Goal: Task Accomplishment & Management: Complete application form

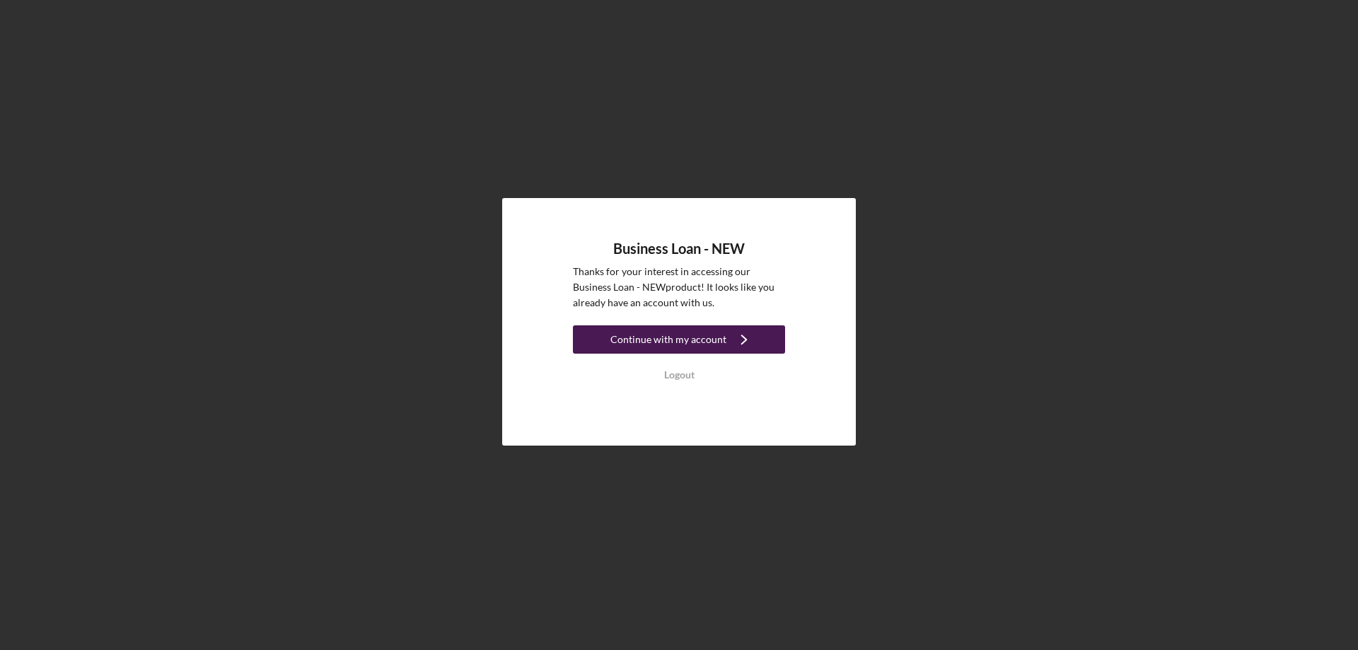
click at [679, 336] on div "Continue with my account" at bounding box center [669, 339] width 116 height 28
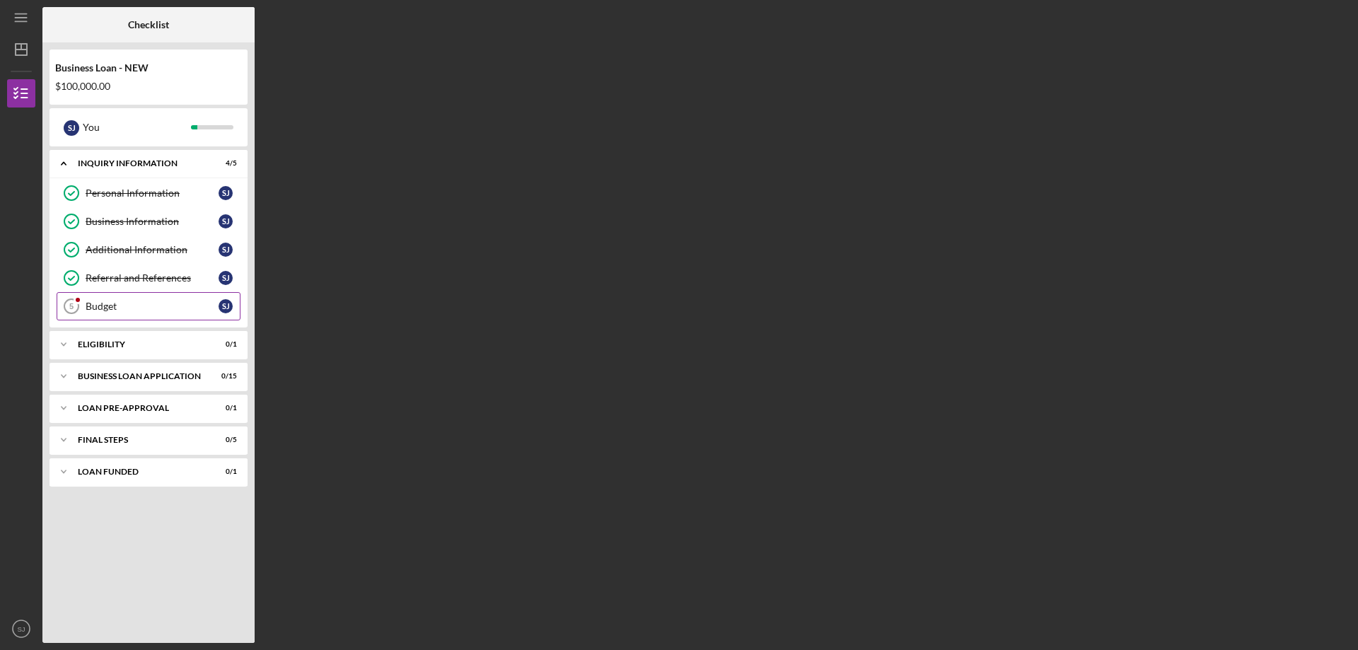
click at [100, 306] on div "Budget" at bounding box center [152, 306] width 133 height 11
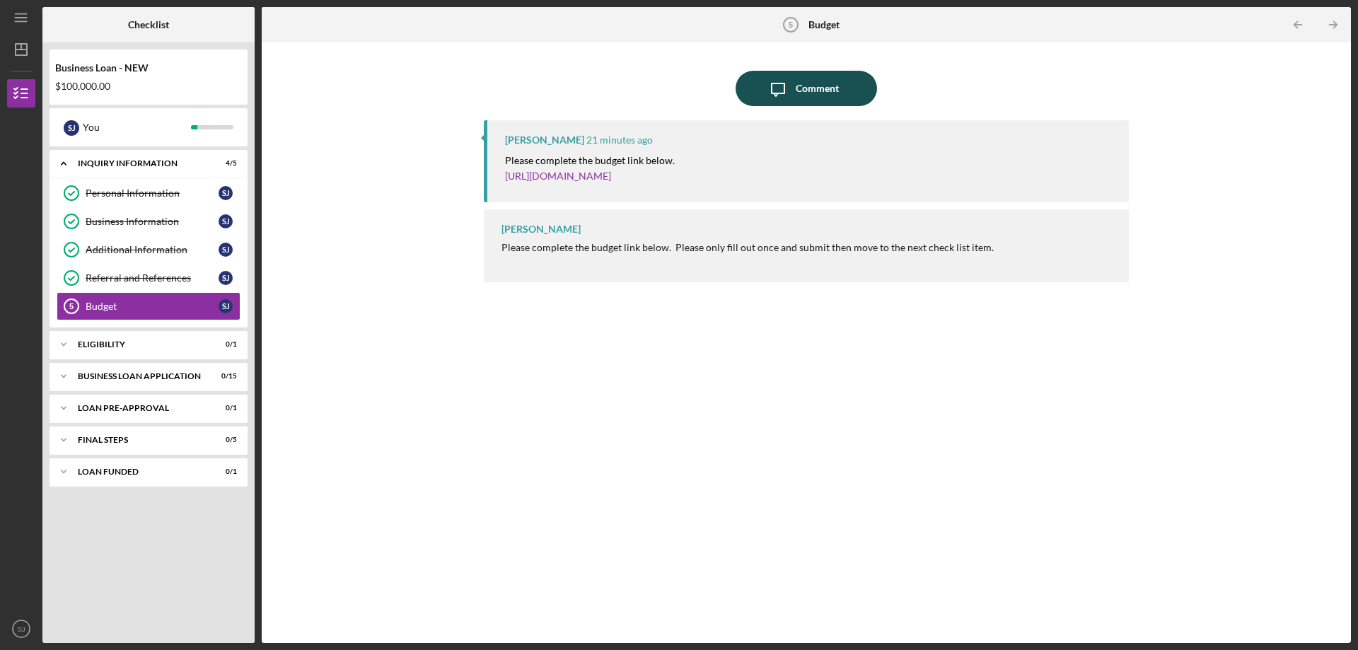
click at [792, 86] on icon "Icon/Message" at bounding box center [778, 88] width 35 height 35
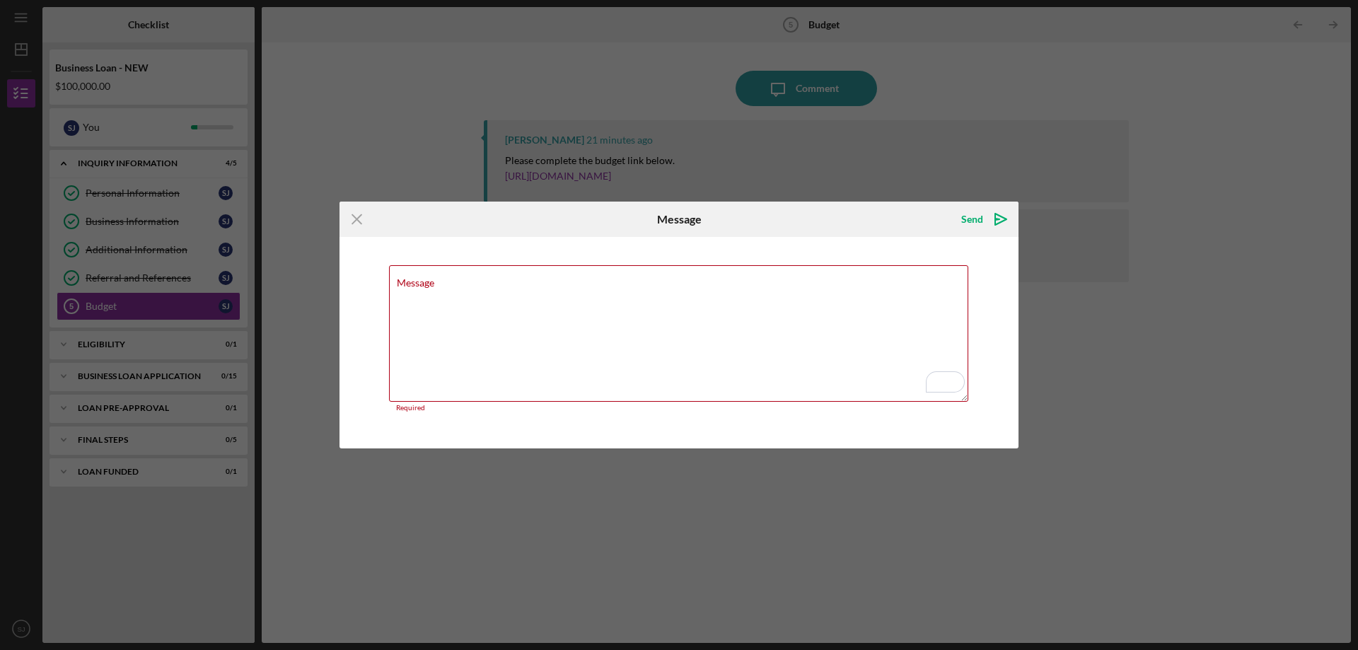
click at [799, 86] on div "Icon/Menu Close Message Send Icon/icon-invite-send Message Required Cancel Send…" at bounding box center [679, 325] width 1358 height 650
click at [354, 219] on icon "Icon/Menu Close" at bounding box center [357, 219] width 35 height 35
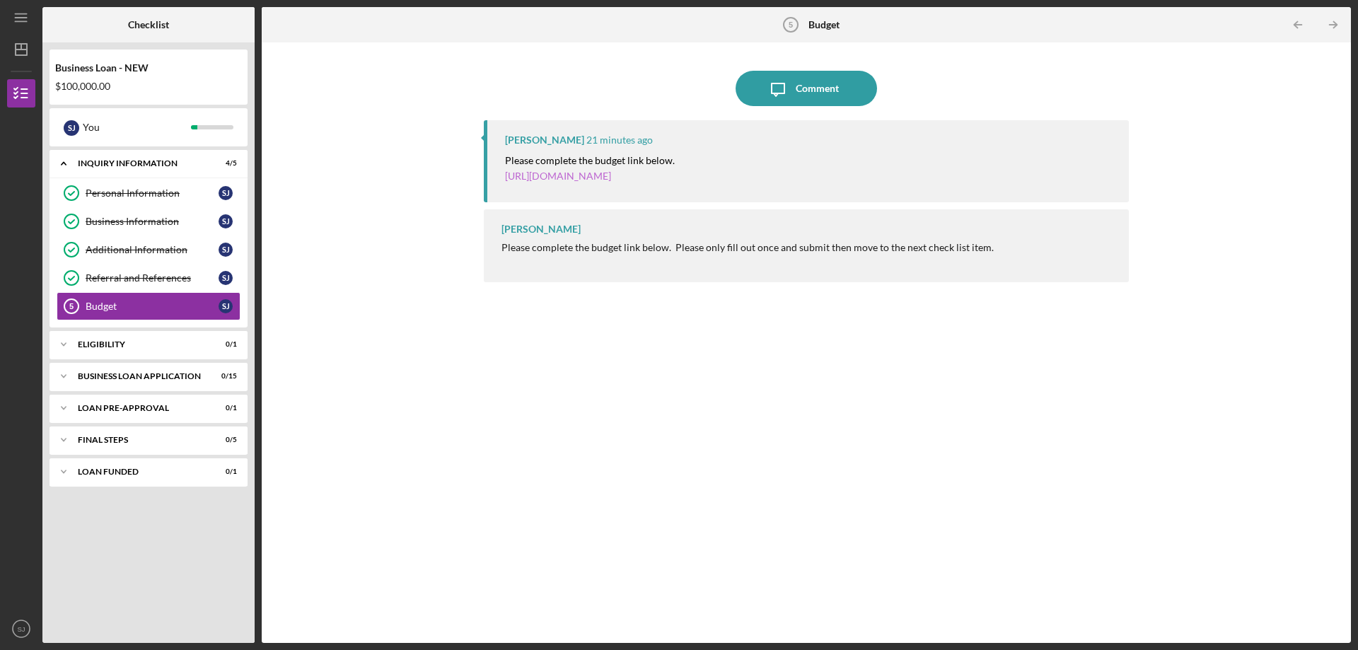
click at [611, 175] on link "[URL][DOMAIN_NAME]" at bounding box center [558, 176] width 106 height 12
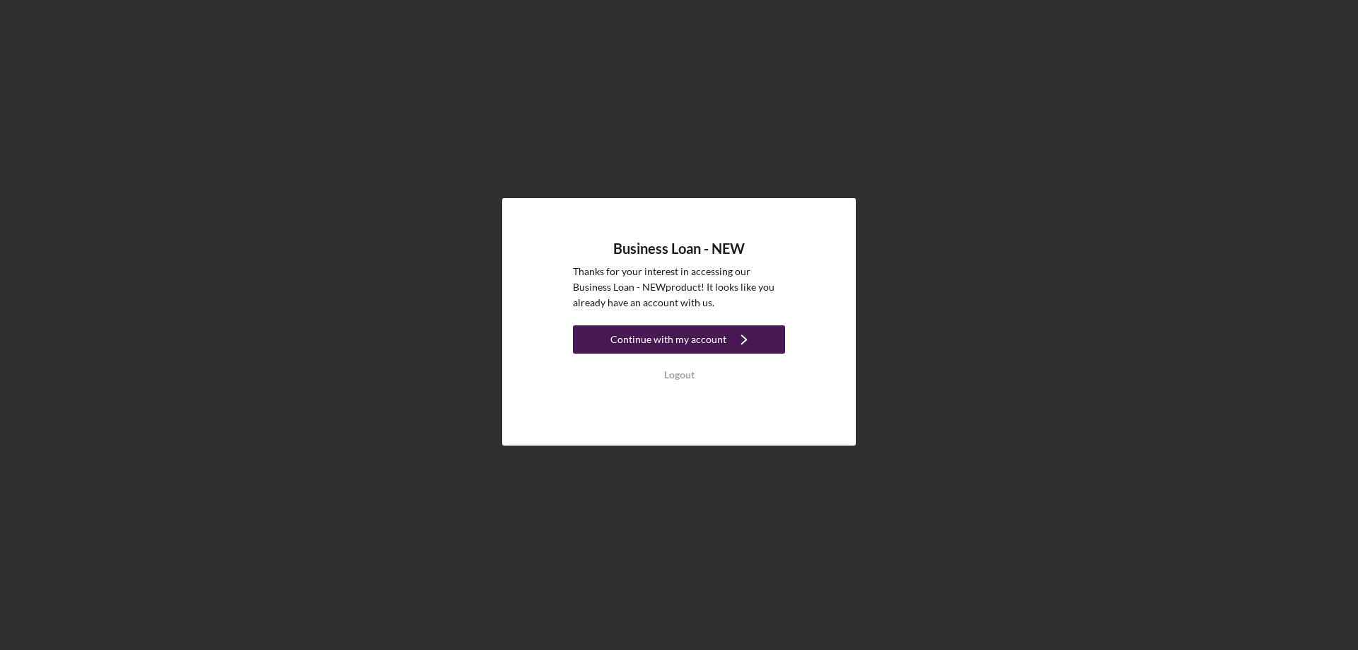
click at [701, 335] on div "Continue with my account" at bounding box center [669, 339] width 116 height 28
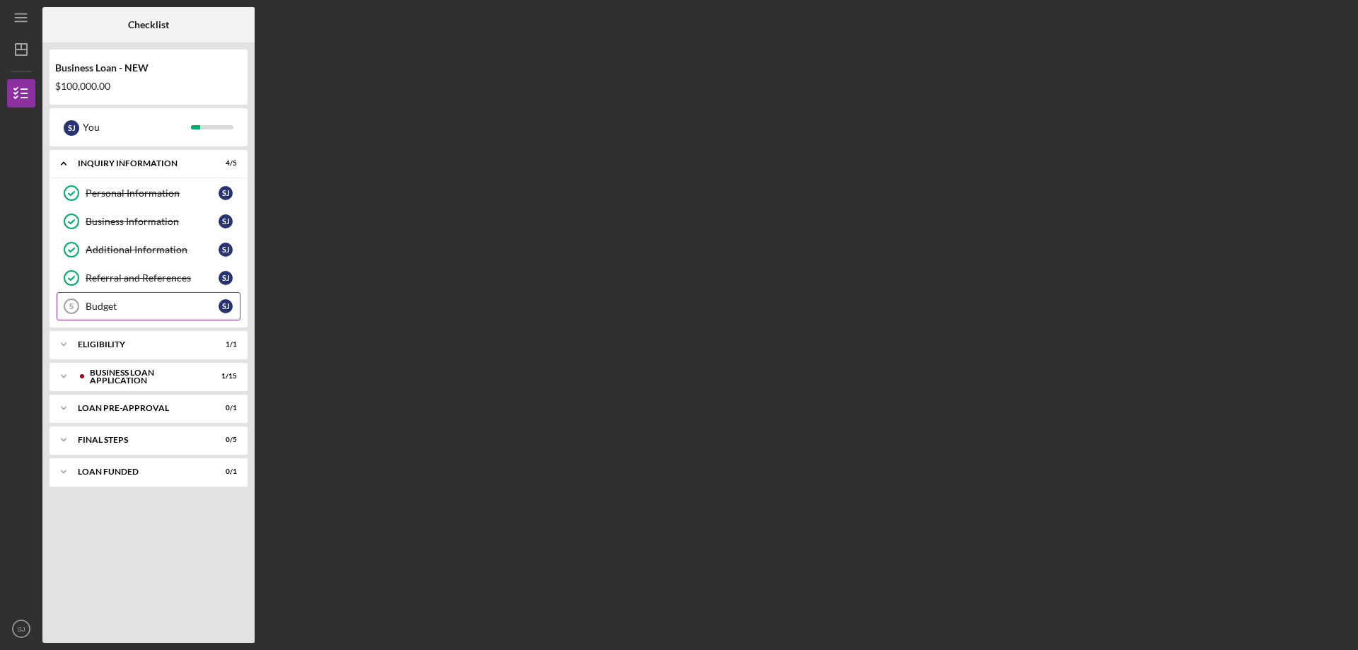
click at [122, 312] on div "Budget" at bounding box center [152, 306] width 133 height 11
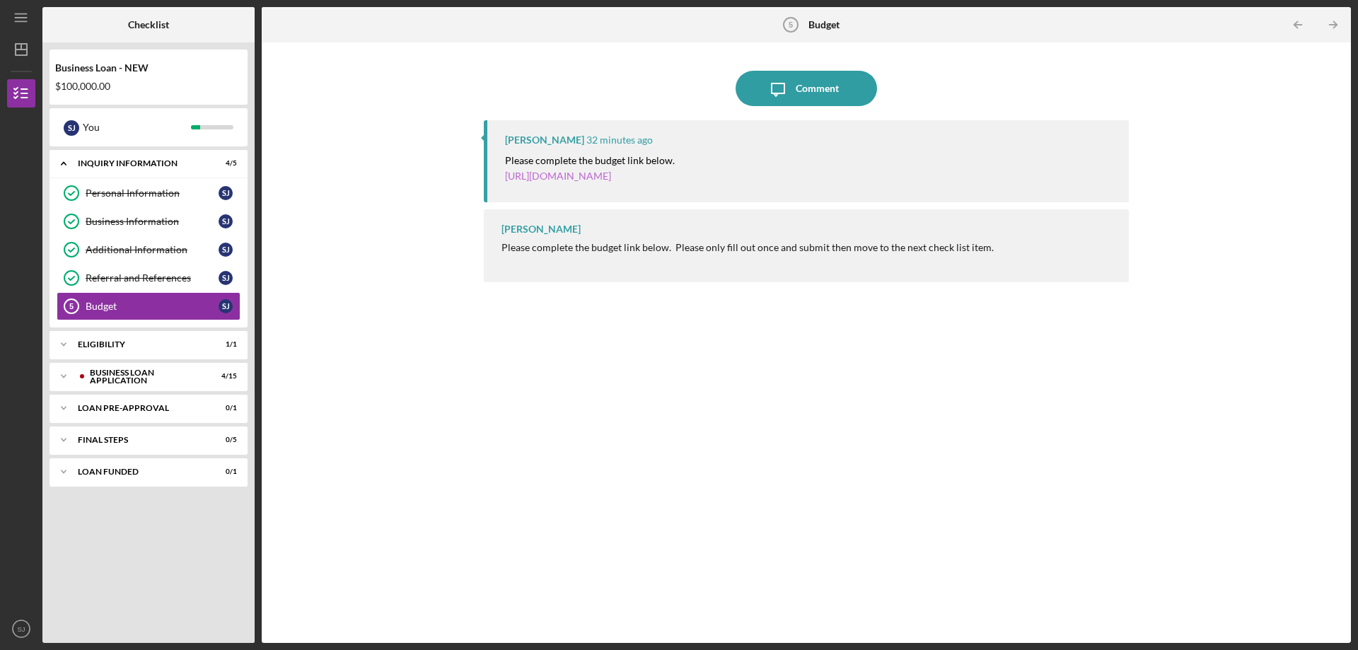
click at [611, 173] on link "[URL][DOMAIN_NAME]" at bounding box center [558, 176] width 106 height 12
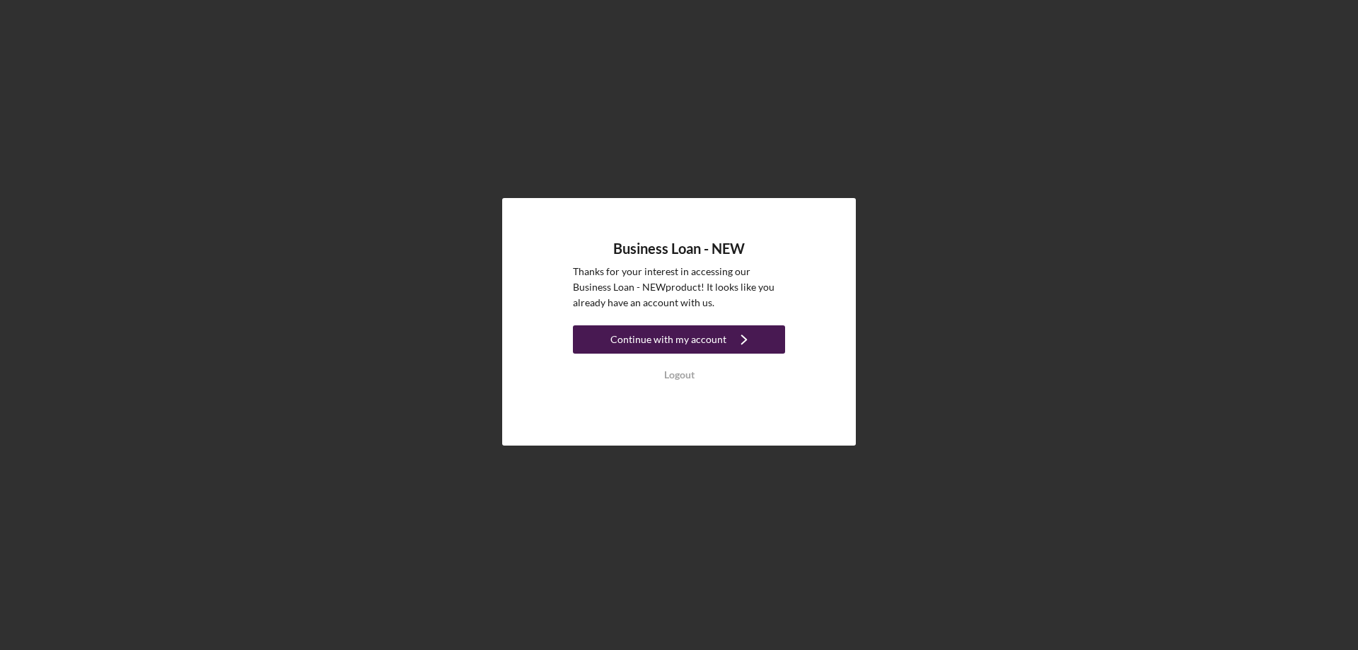
click at [680, 345] on div "Continue with my account" at bounding box center [669, 339] width 116 height 28
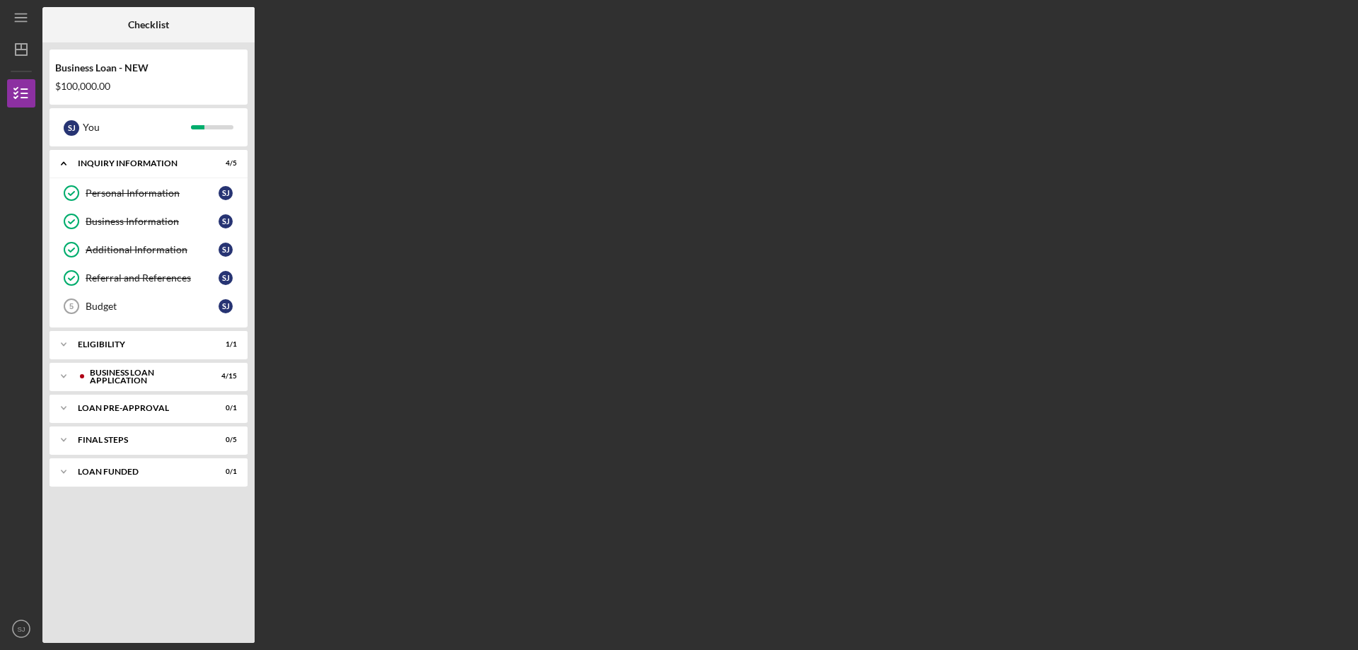
click at [680, 345] on div "Checklist Business Loan - NEW $100,000.00 S J You Icon/Expander INQUIRY INFORMA…" at bounding box center [696, 325] width 1309 height 636
click at [150, 301] on div "Budget" at bounding box center [152, 306] width 133 height 11
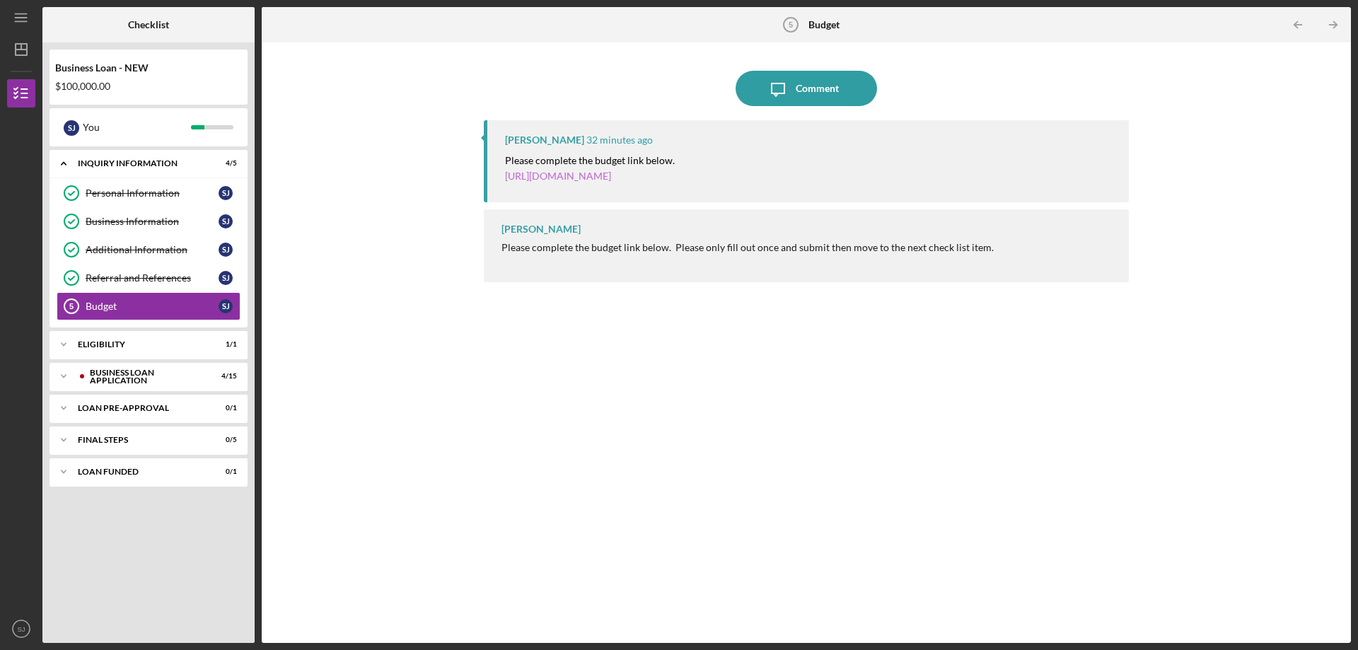
click at [611, 175] on link "[URL][DOMAIN_NAME]" at bounding box center [558, 176] width 106 height 12
